Goal: Task Accomplishment & Management: Manage account settings

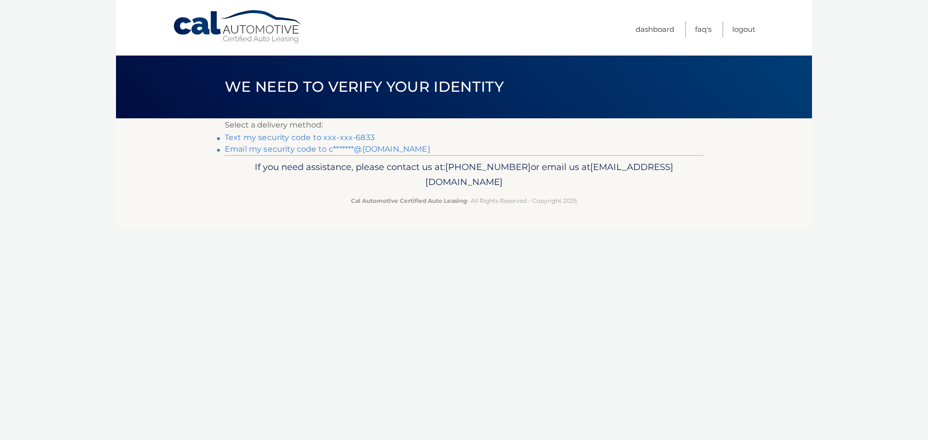
click at [348, 140] on link "Text my security code to xxx-xxx-6833" at bounding box center [300, 137] width 150 height 9
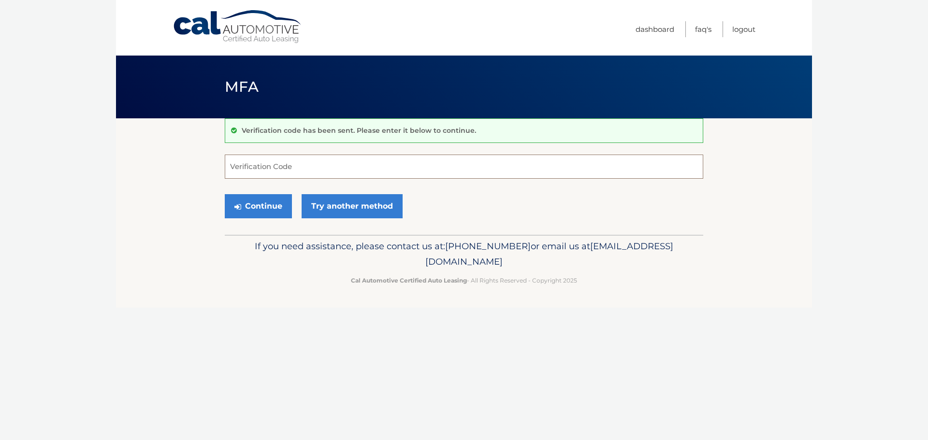
click at [302, 167] on input "Verification Code" at bounding box center [464, 167] width 478 height 24
type input "968149"
drag, startPoint x: 269, startPoint y: 202, endPoint x: 273, endPoint y: 189, distance: 13.6
click at [269, 200] on button "Continue" at bounding box center [258, 206] width 67 height 24
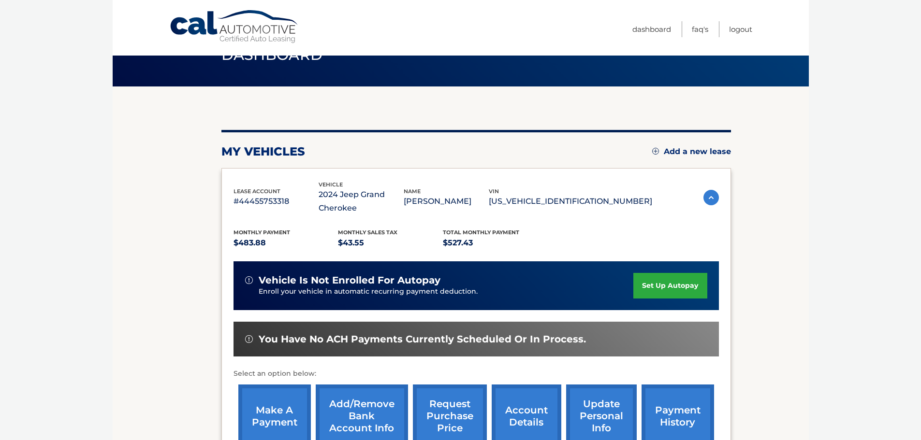
scroll to position [97, 0]
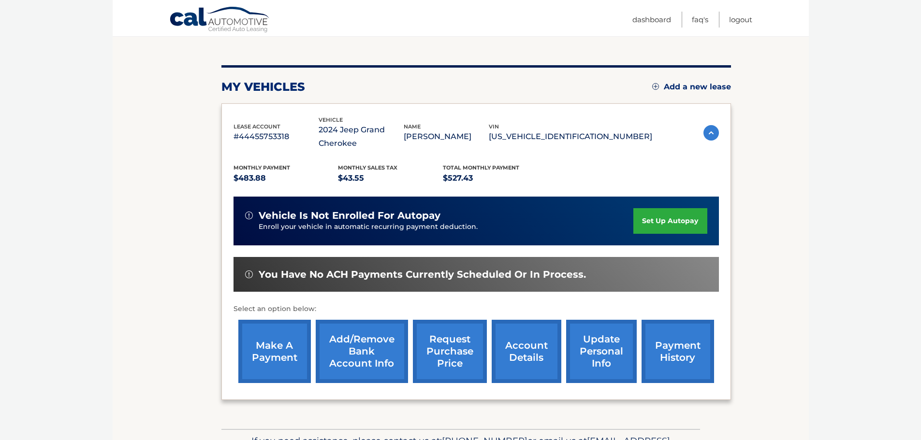
click at [265, 351] on link "make a payment" at bounding box center [274, 351] width 72 height 63
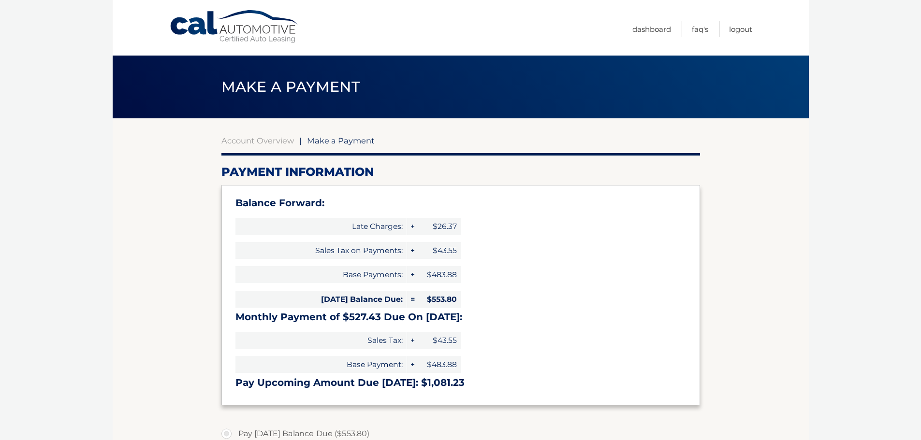
select select "N2I1NzQxMWUtODM0Mi00N2U1LTgzMjgtMmU2MTY2Mzg1NDNk"
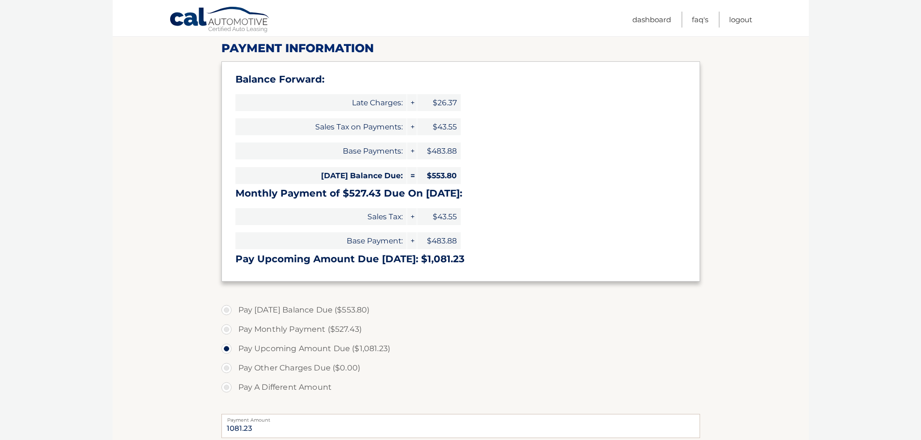
scroll to position [145, 0]
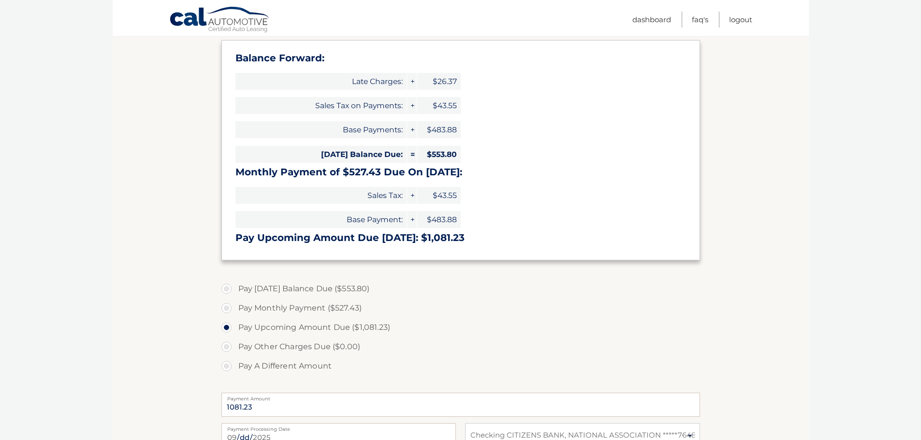
click at [224, 288] on label "Pay Today's Balance Due ($553.80)" at bounding box center [460, 288] width 478 height 19
click at [225, 288] on input "Pay Today's Balance Due ($553.80)" at bounding box center [230, 286] width 10 height 15
radio input "true"
type input "553.80"
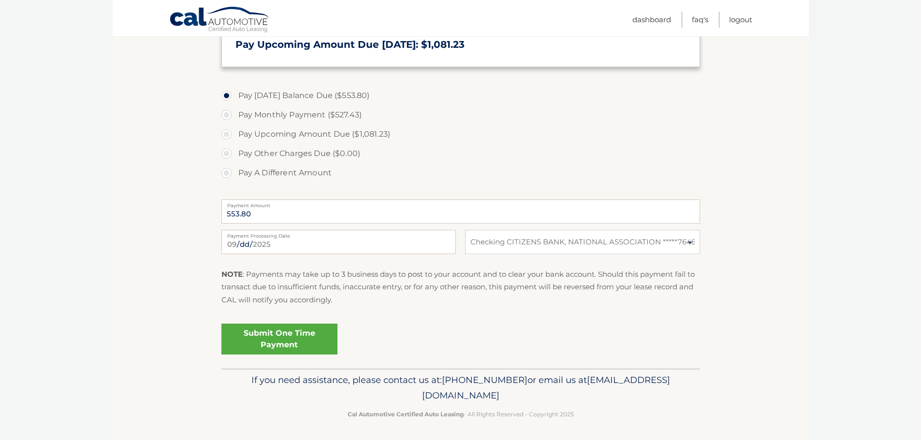
click at [267, 332] on link "Submit One Time Payment" at bounding box center [279, 339] width 116 height 31
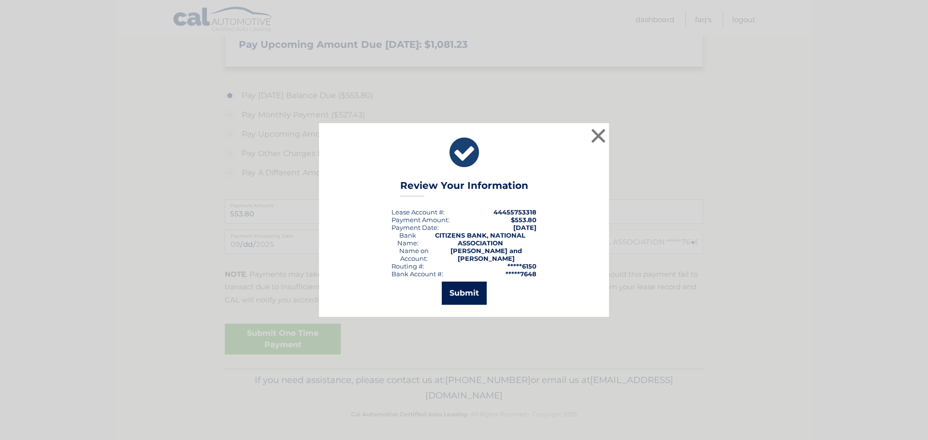
click at [456, 292] on button "Submit" at bounding box center [464, 293] width 45 height 23
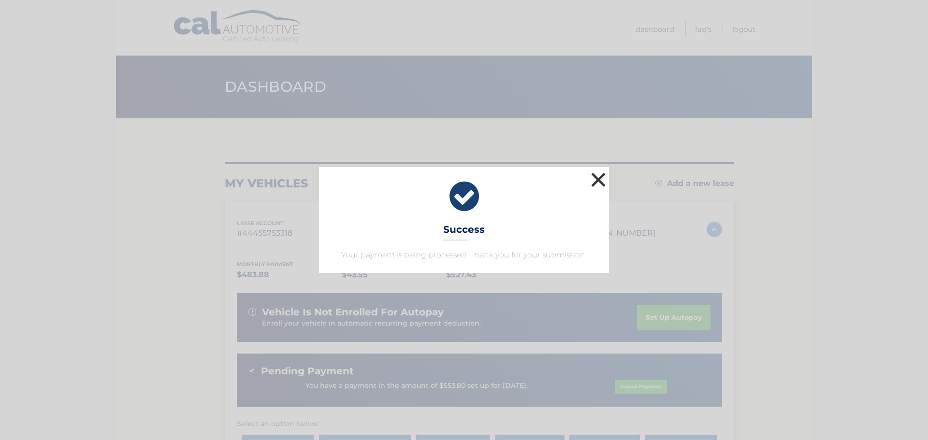
click at [594, 184] on button "×" at bounding box center [598, 179] width 19 height 19
